Goal: Task Accomplishment & Management: Manage account settings

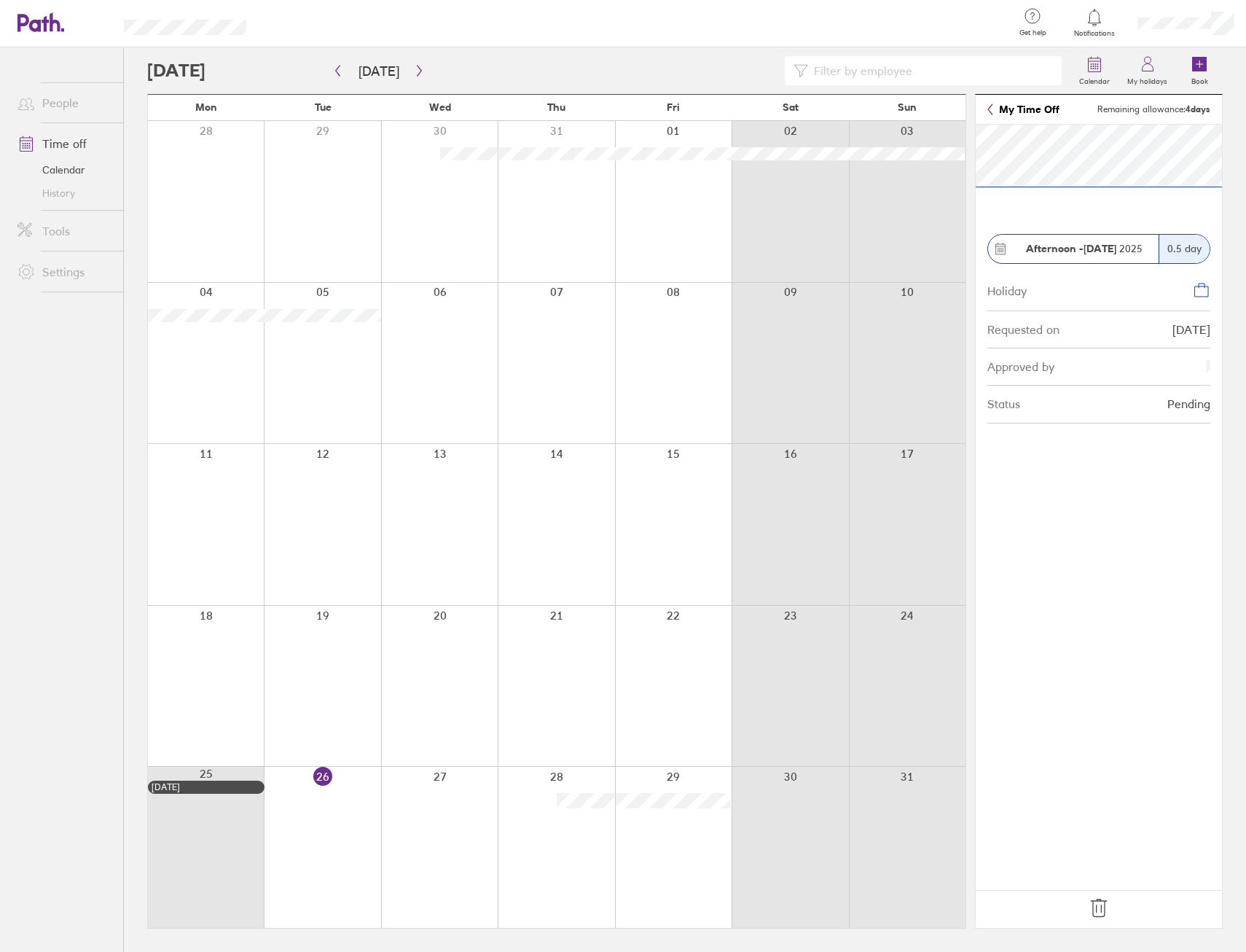
click at [1101, 908] on icon at bounding box center [1098, 908] width 16 height 17
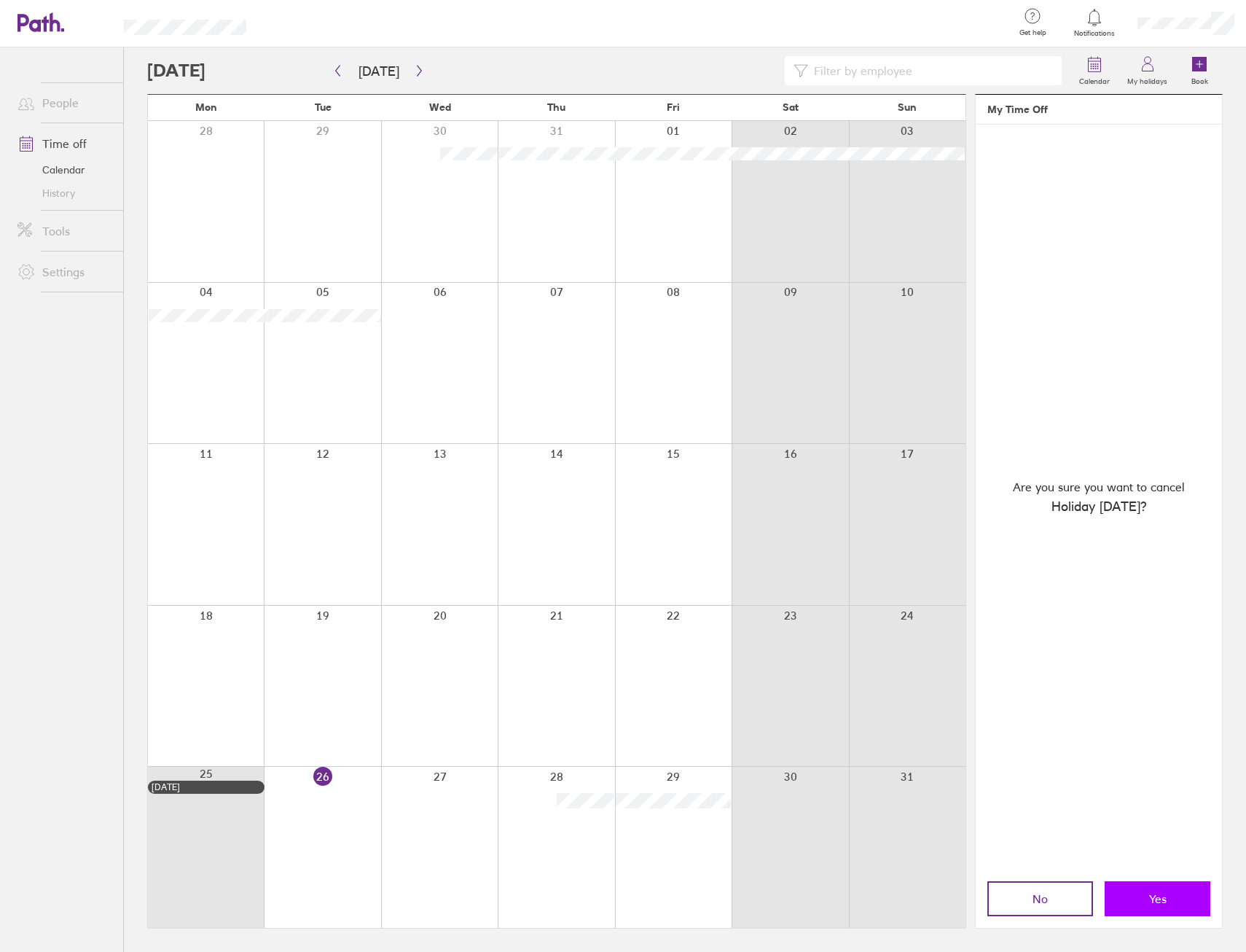
click at [1139, 890] on button "Yes" at bounding box center [1157, 899] width 106 height 35
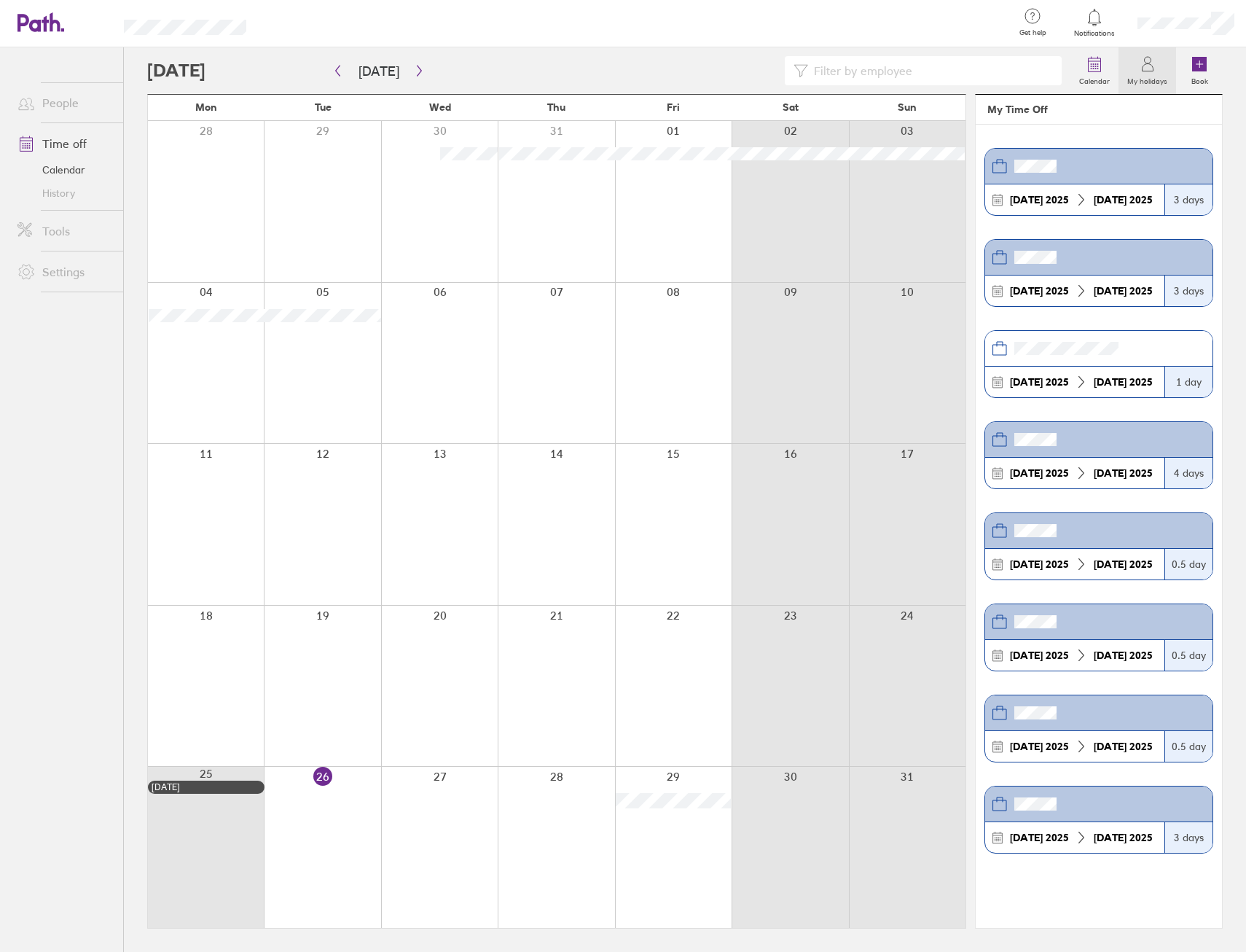
click at [1188, 120] on header "My Time Off" at bounding box center [1099, 109] width 246 height 29
click at [1152, 86] on link "My holidays" at bounding box center [1147, 70] width 58 height 47
click at [1148, 75] on label "My holidays" at bounding box center [1147, 79] width 58 height 13
click at [1145, 73] on label "My holidays" at bounding box center [1147, 79] width 58 height 13
